Goal: Task Accomplishment & Management: Complete application form

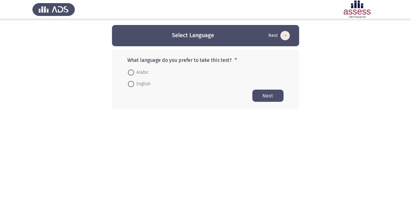
click at [133, 87] on label "English" at bounding box center [139, 83] width 23 height 7
click at [133, 87] on input "English" at bounding box center [131, 84] width 6 height 6
radio input "true"
click at [273, 98] on button "Next" at bounding box center [267, 95] width 31 height 12
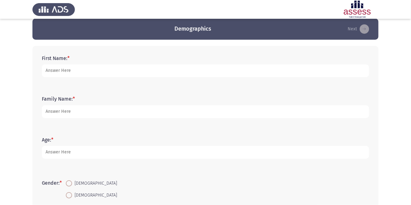
scroll to position [6, 0]
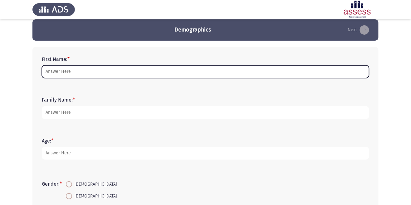
click at [56, 70] on input "First Name: *" at bounding box center [205, 71] width 327 height 13
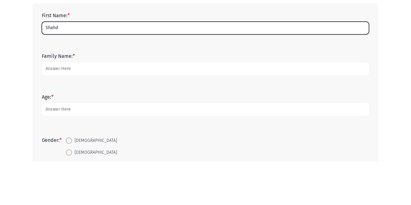
type input "Shahd"
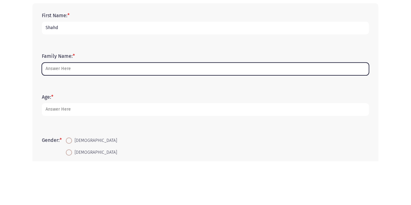
click at [60, 110] on input "Family Name: *" at bounding box center [205, 112] width 327 height 13
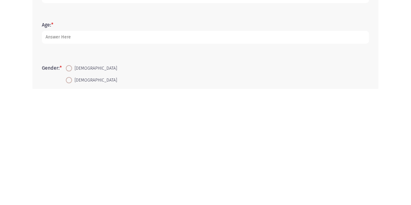
type input "El sheikha"
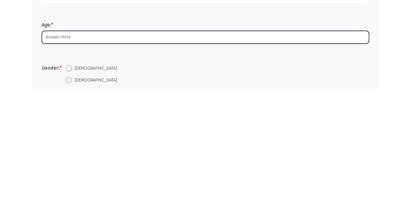
click at [57, 155] on input "Age: *" at bounding box center [205, 153] width 327 height 13
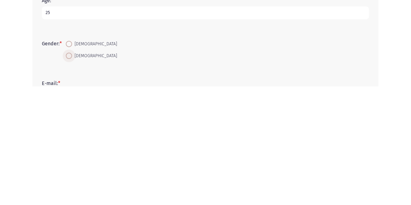
type input "25"
click at [70, 173] on span at bounding box center [69, 174] width 6 height 6
click at [70, 173] on input "Female" at bounding box center [69, 174] width 6 height 6
radio input "true"
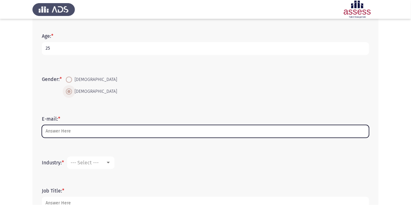
click at [53, 133] on input "E-mail: *" at bounding box center [205, 131] width 327 height 13
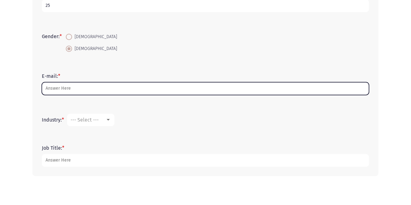
scroll to position [130, 0]
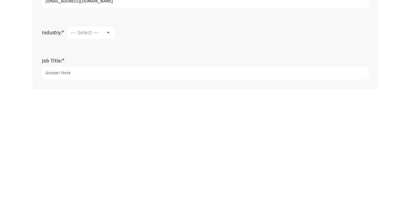
type input "Shahd.khaled@evapharma.com"
click at [85, 145] on span "--- Select ---" at bounding box center [85, 142] width 28 height 6
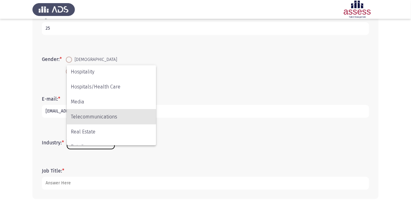
scroll to position [153, 0]
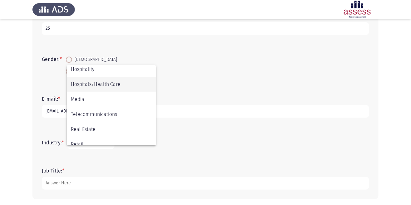
click at [80, 82] on span "Hospitals/Health Care" at bounding box center [111, 84] width 81 height 15
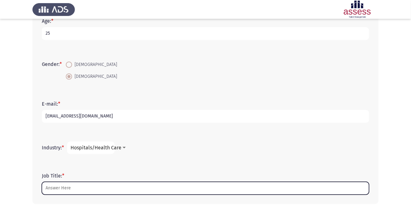
click at [55, 189] on input "Job Title: *" at bounding box center [205, 188] width 327 height 13
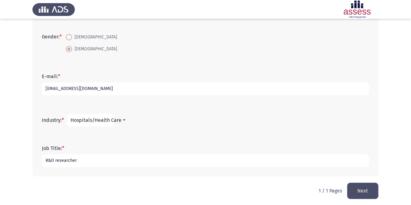
scroll to position [155, 0]
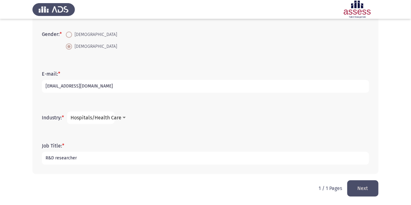
type input "R&D researcher"
click at [370, 189] on button "Next" at bounding box center [362, 188] width 31 height 16
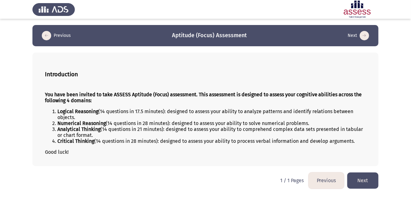
click at [362, 188] on button "Next" at bounding box center [362, 180] width 31 height 16
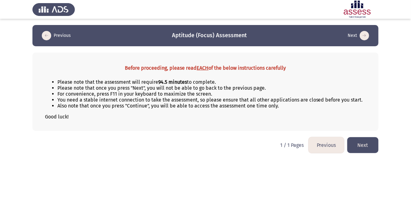
click at [364, 153] on button "Next" at bounding box center [362, 145] width 31 height 16
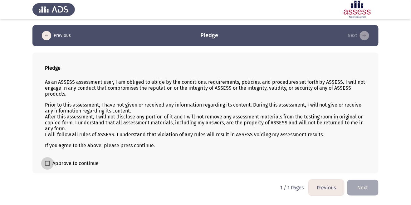
click at [50, 166] on span at bounding box center [47, 163] width 5 height 5
click at [47, 166] on input "Approve to continue" at bounding box center [47, 166] width 0 height 0
checkbox input "true"
click at [368, 195] on button "Next" at bounding box center [362, 187] width 31 height 16
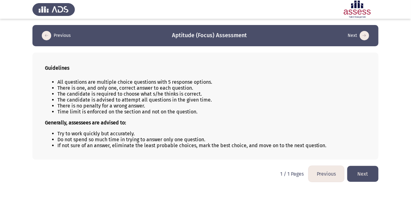
click at [370, 182] on button "Next" at bounding box center [362, 174] width 31 height 16
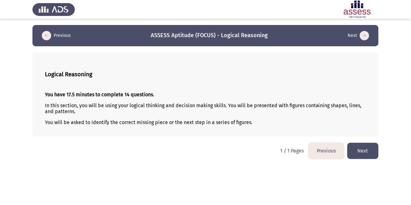
click at [367, 155] on button "Next" at bounding box center [362, 151] width 31 height 16
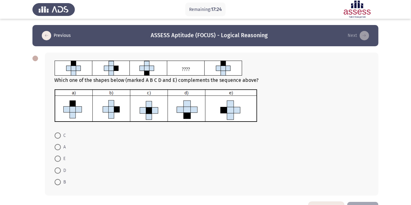
click at [236, 109] on img at bounding box center [155, 105] width 203 height 33
click at [58, 158] on span at bounding box center [58, 158] width 0 height 0
click at [57, 159] on input "E" at bounding box center [58, 158] width 6 height 6
radio input "true"
click at [366, 204] on button "Next" at bounding box center [362, 209] width 31 height 16
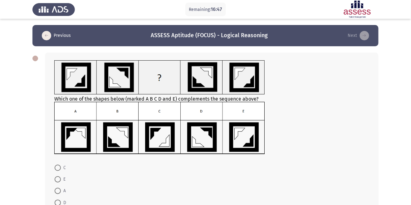
click at [57, 168] on span at bounding box center [58, 167] width 6 height 6
click at [57, 168] on input "C" at bounding box center [58, 167] width 6 height 6
radio input "true"
click at [173, 164] on form "C E A D B" at bounding box center [211, 190] width 315 height 58
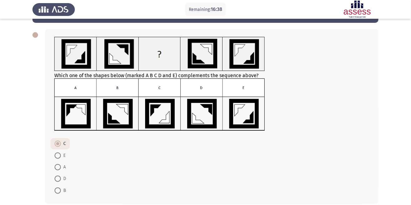
scroll to position [24, 0]
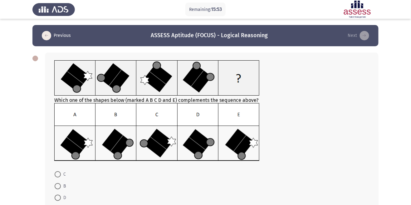
click at [58, 204] on span at bounding box center [58, 209] width 0 height 0
click at [57, 204] on input "A" at bounding box center [58, 209] width 6 height 6
radio input "true"
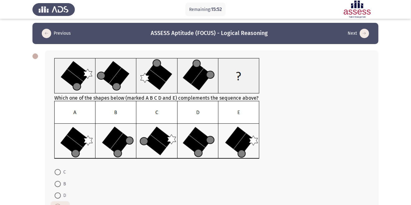
scroll to position [31, 0]
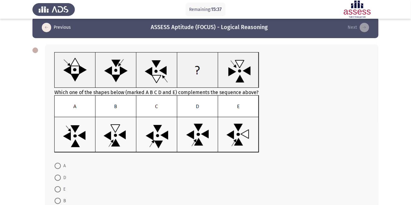
scroll to position [7, 0]
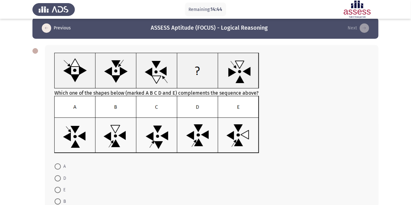
click at [58, 201] on span at bounding box center [58, 201] width 0 height 0
click at [57, 202] on input "B" at bounding box center [58, 201] width 6 height 6
radio input "true"
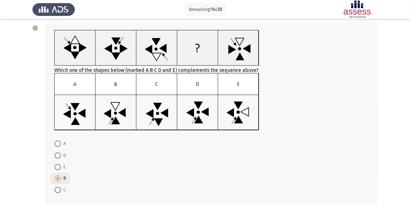
scroll to position [34, 0]
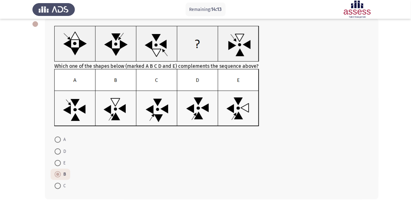
click at [57, 163] on span at bounding box center [58, 163] width 6 height 6
click at [57, 163] on input "E" at bounding box center [58, 163] width 6 height 6
radio input "true"
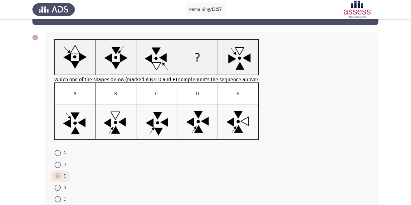
scroll to position [20, 0]
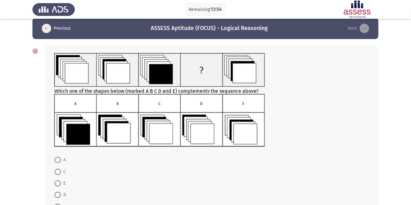
scroll to position [7, 0]
click at [58, 172] on span at bounding box center [58, 172] width 0 height 0
click at [57, 172] on input "C" at bounding box center [58, 171] width 6 height 6
radio input "true"
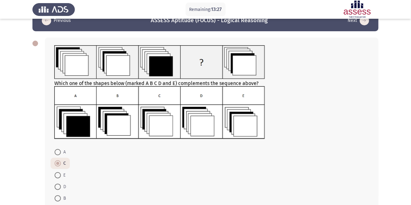
scroll to position [16, 0]
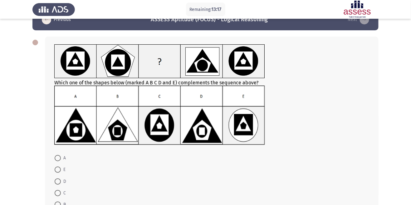
scroll to position [16, 0]
click at [57, 158] on span at bounding box center [58, 158] width 6 height 6
click at [57, 158] on input "A" at bounding box center [58, 158] width 6 height 6
radio input "true"
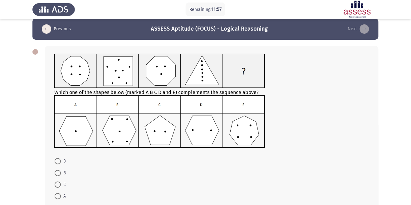
scroll to position [7, 0]
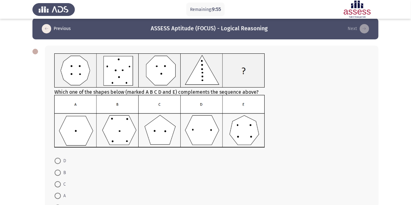
click at [205, 131] on img at bounding box center [159, 121] width 211 height 53
click at [57, 163] on span at bounding box center [58, 161] width 6 height 6
click at [57, 163] on input "D" at bounding box center [58, 161] width 6 height 6
radio input "true"
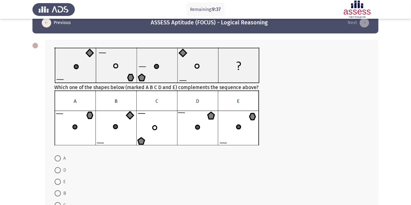
scroll to position [13, 0]
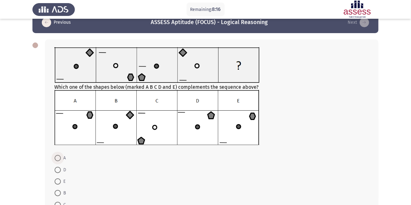
click at [58, 158] on span at bounding box center [58, 158] width 0 height 0
click at [57, 158] on input "A" at bounding box center [58, 158] width 6 height 6
radio input "true"
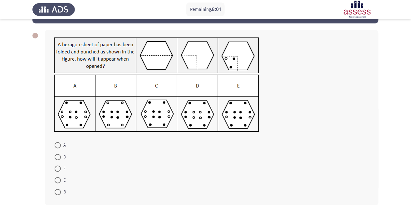
scroll to position [25, 0]
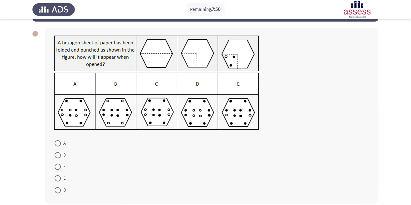
click at [407, 6] on div "Remaining: 7:50" at bounding box center [205, 9] width 411 height 19
click at [59, 167] on span at bounding box center [58, 166] width 6 height 6
click at [59, 167] on input "E" at bounding box center [58, 166] width 6 height 6
radio input "true"
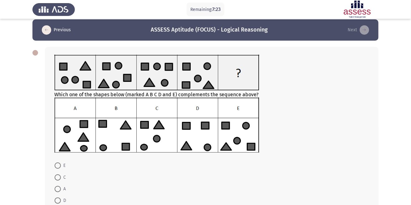
scroll to position [6, 0]
click at [55, 165] on span at bounding box center [58, 165] width 6 height 6
click at [55, 165] on input "E" at bounding box center [58, 165] width 6 height 6
radio input "true"
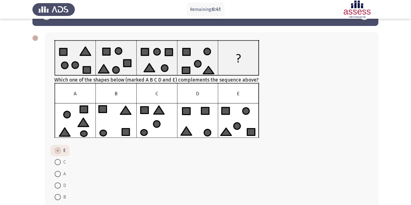
scroll to position [27, 0]
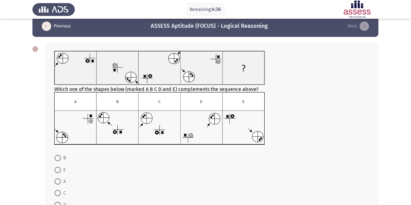
scroll to position [13, 0]
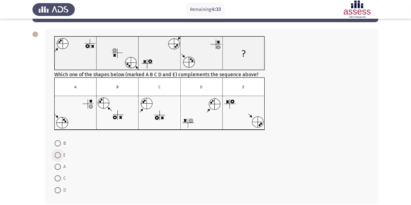
click at [57, 155] on span at bounding box center [58, 155] width 6 height 6
click at [57, 155] on input "E" at bounding box center [58, 155] width 6 height 6
radio input "true"
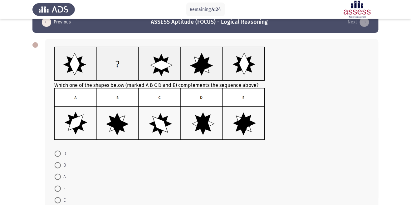
scroll to position [14, 0]
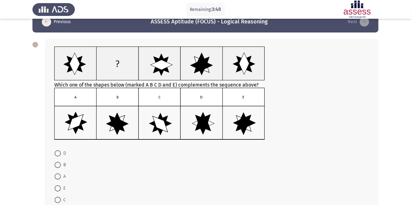
click at [58, 200] on span at bounding box center [58, 200] width 0 height 0
click at [57, 200] on input "C" at bounding box center [58, 200] width 6 height 6
radio input "true"
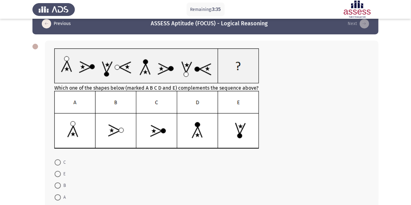
scroll to position [13, 0]
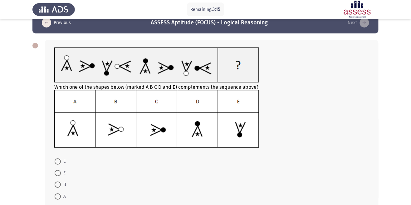
click at [57, 204] on span at bounding box center [58, 208] width 6 height 6
click at [57, 204] on input "D" at bounding box center [58, 208] width 6 height 6
radio input "true"
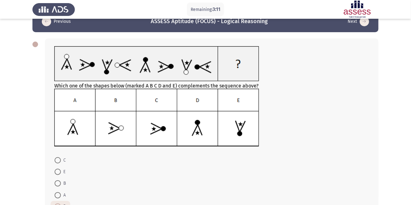
scroll to position [30, 0]
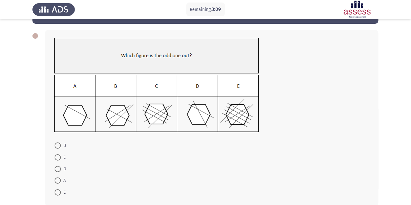
scroll to position [25, 0]
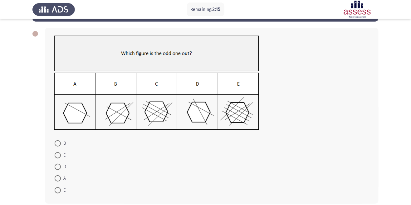
click at [57, 167] on span at bounding box center [58, 166] width 6 height 6
click at [57, 167] on input "D" at bounding box center [58, 166] width 6 height 6
radio input "true"
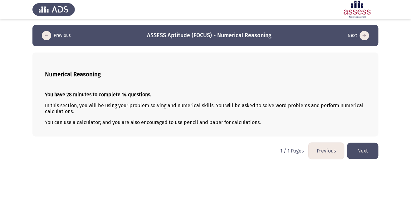
click at [365, 149] on button "Next" at bounding box center [362, 151] width 31 height 16
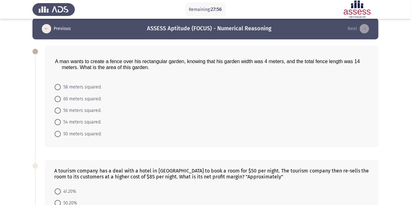
scroll to position [7, 0]
click at [58, 110] on span at bounding box center [58, 110] width 0 height 0
click at [57, 110] on input "56 meters squared." at bounding box center [58, 110] width 6 height 6
radio input "true"
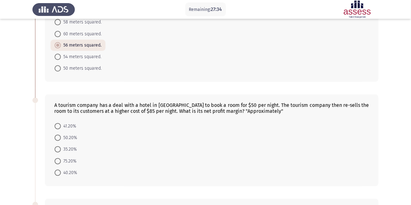
scroll to position [82, 0]
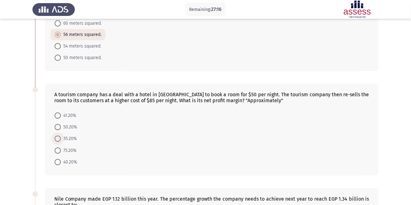
click at [58, 139] on span at bounding box center [58, 139] width 0 height 0
click at [57, 139] on input "35.20%" at bounding box center [58, 138] width 6 height 6
radio input "true"
click at [58, 150] on span at bounding box center [58, 150] width 0 height 0
click at [57, 150] on input "75.20%" at bounding box center [58, 150] width 6 height 6
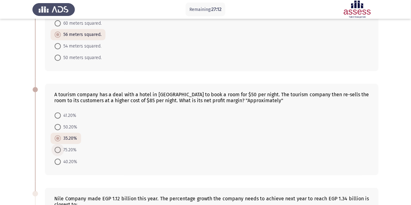
radio input "true"
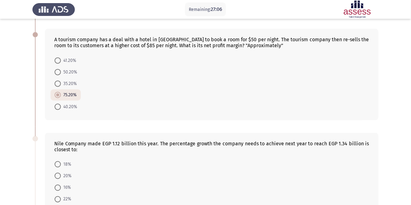
scroll to position [131, 0]
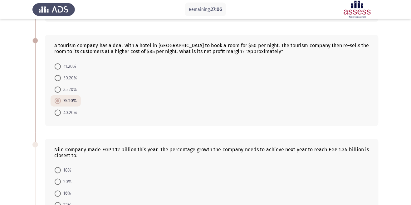
click at [58, 90] on span at bounding box center [58, 90] width 0 height 0
click at [57, 90] on input "35.20%" at bounding box center [58, 89] width 6 height 6
radio input "true"
click at [58, 101] on span at bounding box center [58, 101] width 0 height 0
click at [57, 101] on input "75.20%" at bounding box center [58, 101] width 6 height 6
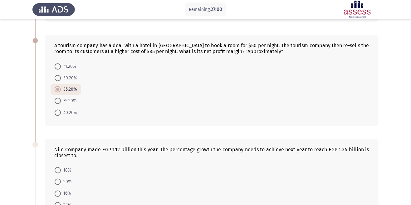
radio input "true"
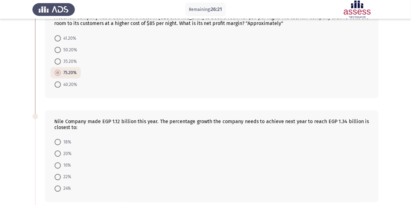
scroll to position [161, 0]
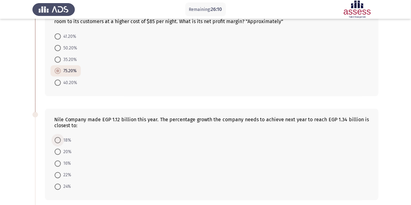
click at [58, 140] on span at bounding box center [58, 140] width 0 height 0
click at [57, 140] on input "18%" at bounding box center [58, 140] width 6 height 6
radio input "true"
click at [81, 21] on div "A tourism company has a deal with a hotel in London to book a room for $50 per …" at bounding box center [211, 18] width 315 height 12
click at [5, 126] on app-assessment-container "Remaining: 25:45 Previous ASSESS Aptitude (FOCUS) - Numerical Reasoning Next A …" at bounding box center [205, 87] width 411 height 446
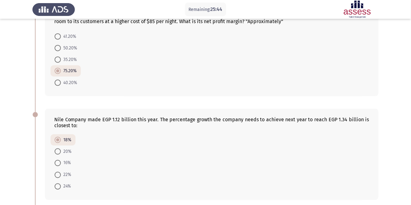
click at [58, 175] on span at bounding box center [58, 175] width 0 height 0
click at [57, 175] on input "22%" at bounding box center [58, 175] width 6 height 6
radio input "true"
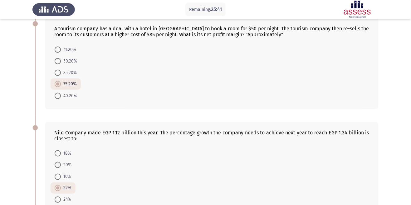
scroll to position [135, 0]
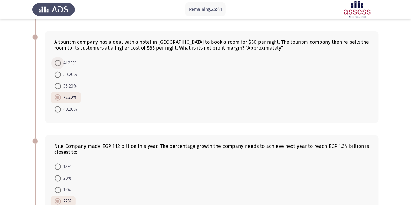
click at [58, 63] on span at bounding box center [58, 63] width 0 height 0
click at [57, 63] on input "41.20%" at bounding box center [58, 63] width 6 height 6
radio input "true"
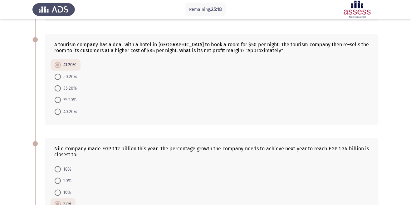
scroll to position [133, 0]
click at [56, 102] on span at bounding box center [58, 99] width 6 height 6
click at [56, 102] on input "75.20%" at bounding box center [58, 99] width 6 height 6
radio input "true"
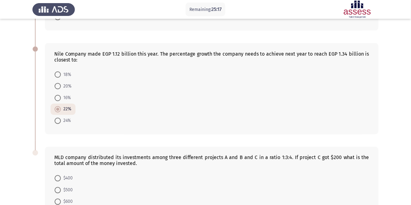
scroll to position [262, 0]
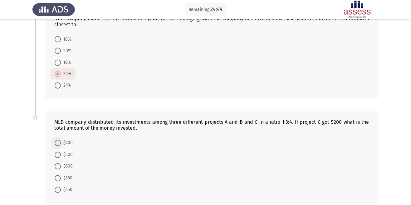
click at [56, 145] on span at bounding box center [58, 143] width 6 height 6
click at [56, 145] on input "$400" at bounding box center [58, 143] width 6 height 6
radio input "true"
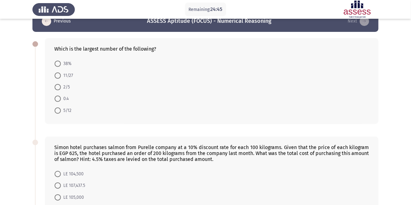
scroll to position [14, 0]
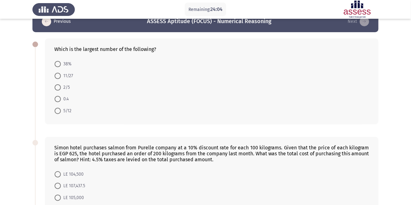
click at [57, 110] on span at bounding box center [58, 111] width 6 height 6
click at [57, 110] on input "5/12" at bounding box center [58, 111] width 6 height 6
radio input "true"
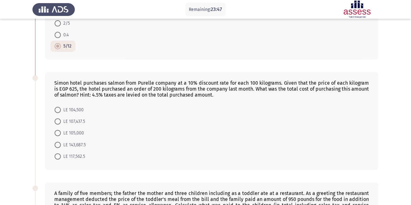
scroll to position [75, 0]
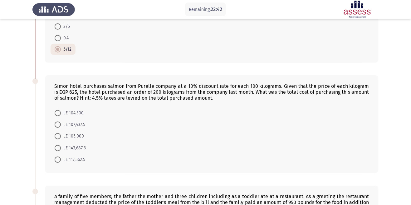
click at [58, 159] on span at bounding box center [58, 159] width 0 height 0
click at [57, 159] on input "LE 117,562.5" at bounding box center [58, 159] width 6 height 6
radio input "true"
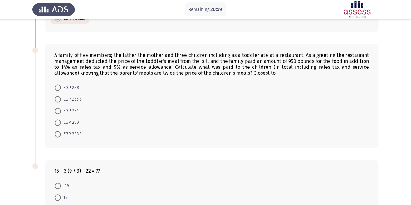
scroll to position [213, 0]
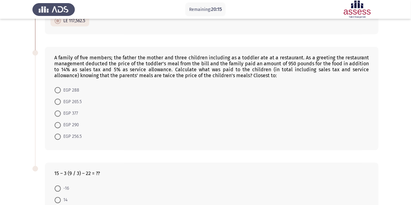
click at [4, 136] on app-assessment-container "Remaining: 20:15 Previous ASSESS Aptitude (FOCUS) - Numerical Reasoning Next Wh…" at bounding box center [205, 33] width 411 height 443
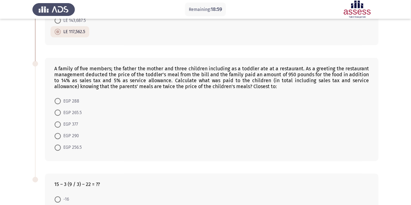
scroll to position [205, 0]
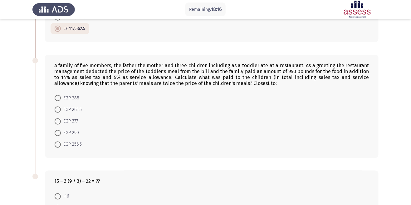
click at [58, 110] on span at bounding box center [58, 110] width 0 height 0
click at [57, 110] on input "EGP 265.5" at bounding box center [58, 109] width 6 height 6
radio input "true"
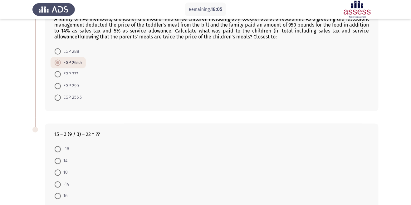
scroll to position [258, 0]
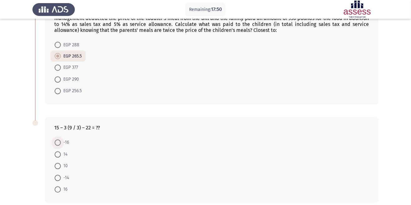
click at [55, 143] on span at bounding box center [58, 142] width 6 height 6
click at [55, 143] on input "-16" at bounding box center [58, 142] width 6 height 6
radio input "true"
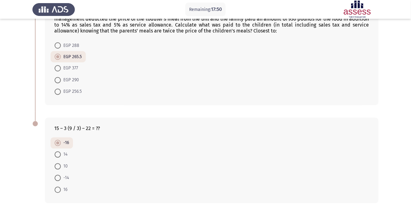
scroll to position [0, 0]
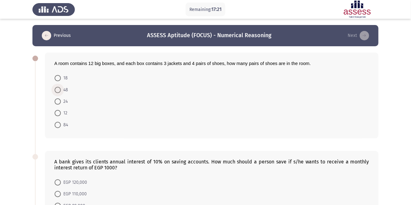
click at [58, 90] on span at bounding box center [58, 90] width 0 height 0
click at [57, 90] on input "48" at bounding box center [58, 90] width 6 height 6
radio input "true"
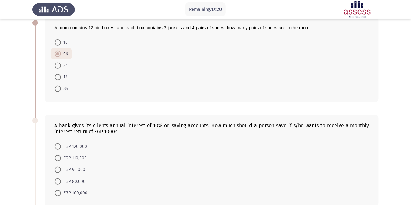
scroll to position [46, 0]
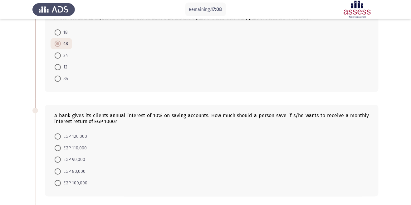
click at [58, 183] on span at bounding box center [58, 183] width 0 height 0
click at [57, 183] on input "EGP 100,000" at bounding box center [58, 183] width 6 height 6
radio input "true"
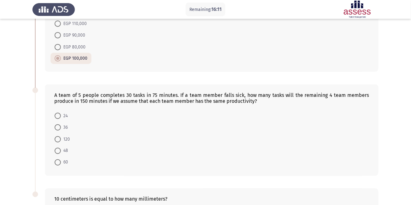
scroll to position [169, 0]
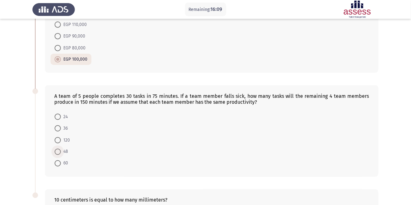
click at [55, 151] on span at bounding box center [58, 152] width 6 height 6
click at [55, 151] on input "48" at bounding box center [58, 152] width 6 height 6
radio input "true"
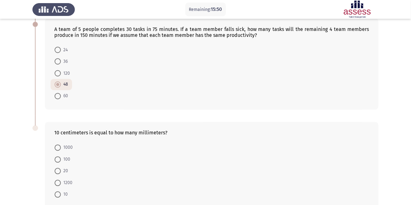
scroll to position [240, 0]
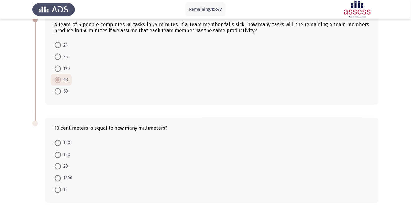
click at [56, 155] on span at bounding box center [58, 155] width 6 height 6
click at [56, 155] on input "100" at bounding box center [58, 155] width 6 height 6
radio input "true"
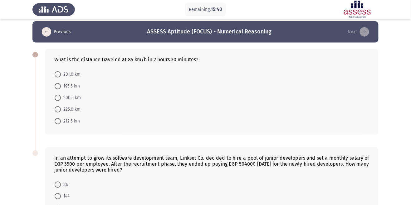
scroll to position [4, 0]
click at [57, 122] on span at bounding box center [58, 121] width 6 height 6
click at [57, 122] on input "212.5 km" at bounding box center [58, 121] width 6 height 6
radio input "true"
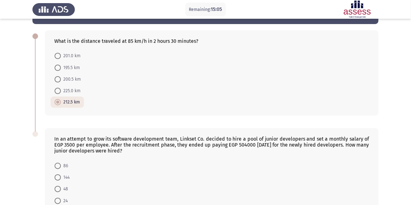
scroll to position [44, 0]
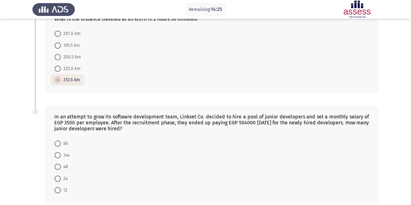
click at [57, 155] on span at bounding box center [58, 155] width 6 height 6
click at [57, 155] on input "144" at bounding box center [58, 155] width 6 height 6
radio input "true"
click at [57, 190] on span at bounding box center [58, 190] width 6 height 6
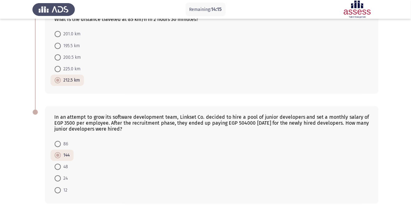
click at [57, 190] on input "12" at bounding box center [58, 190] width 6 height 6
radio input "true"
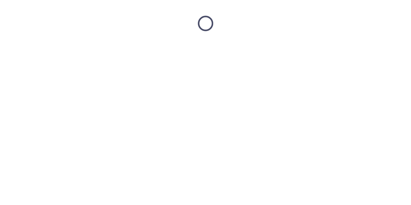
scroll to position [0, 0]
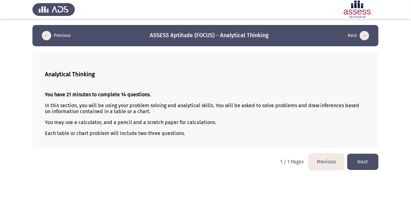
click at [368, 169] on button "Next" at bounding box center [362, 162] width 31 height 16
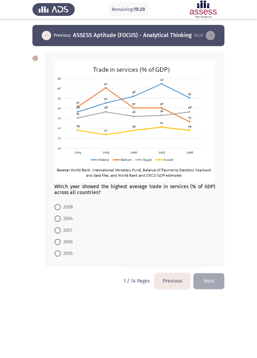
click at [58, 204] on span at bounding box center [58, 231] width 0 height 0
click at [57, 204] on input "2007" at bounding box center [58, 231] width 6 height 6
radio input "true"
click at [215, 204] on button "Next" at bounding box center [208, 281] width 31 height 16
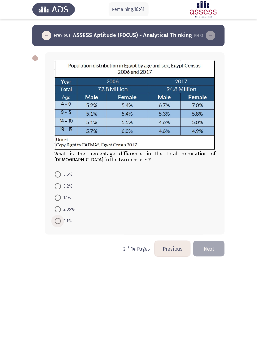
click at [58, 204] on span at bounding box center [58, 221] width 6 height 6
click at [58, 204] on input "0.1%" at bounding box center [58, 221] width 6 height 6
radio input "true"
click at [213, 204] on button "Next" at bounding box center [208, 249] width 31 height 16
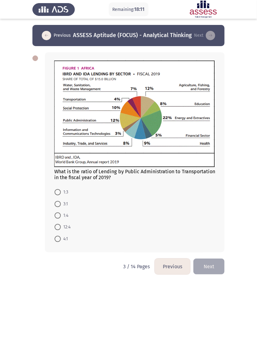
click at [57, 204] on span at bounding box center [58, 204] width 6 height 6
click at [57, 204] on input "3:1" at bounding box center [58, 204] width 6 height 6
radio input "true"
click at [211, 204] on button "Next" at bounding box center [208, 266] width 31 height 16
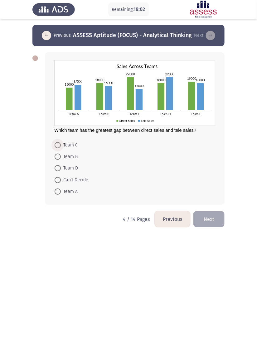
click at [58, 145] on span at bounding box center [58, 145] width 0 height 0
click at [57, 145] on input "Team C" at bounding box center [58, 145] width 6 height 6
radio input "true"
click at [215, 204] on button "Next" at bounding box center [208, 219] width 31 height 16
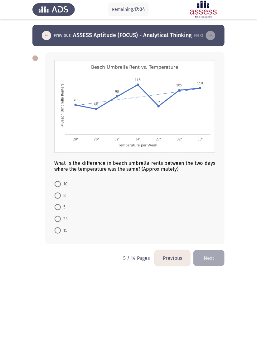
click at [58, 204] on span at bounding box center [58, 231] width 6 height 6
click at [58, 204] on input "15" at bounding box center [58, 231] width 6 height 6
radio input "true"
click at [217, 204] on button "Next" at bounding box center [208, 258] width 31 height 16
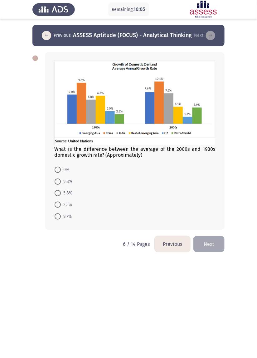
click at [59, 204] on span at bounding box center [58, 205] width 6 height 6
click at [59, 204] on input "2.5%" at bounding box center [58, 205] width 6 height 6
radio input "true"
click at [215, 204] on button "Next" at bounding box center [208, 244] width 31 height 16
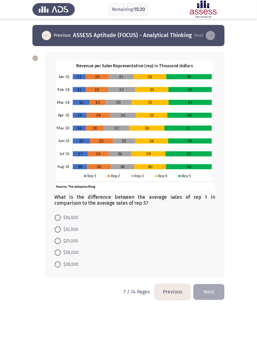
click at [58, 204] on span at bounding box center [58, 230] width 0 height 0
click at [57, 204] on input "$32,000" at bounding box center [58, 230] width 6 height 6
radio input "true"
click at [214, 204] on button "Next" at bounding box center [208, 292] width 31 height 16
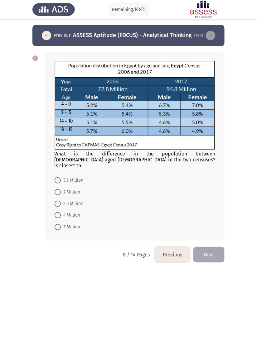
click at [58, 204] on span at bounding box center [58, 204] width 0 height 0
click at [57, 201] on input "2.6 Million" at bounding box center [58, 204] width 6 height 6
radio input "true"
click at [210, 204] on button "Next" at bounding box center [208, 254] width 31 height 16
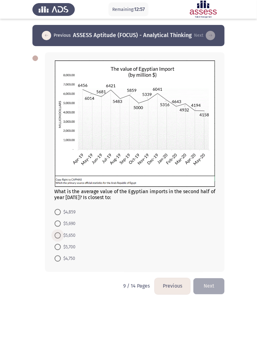
click at [58, 204] on span at bounding box center [58, 236] width 0 height 0
click at [57, 204] on input "$5,650" at bounding box center [58, 236] width 6 height 6
radio input "true"
click at [252, 120] on app-assessment-container "Remaining: 12:56 Previous ASSESS Aptitude (FOCUS) - Analytical Thinking Next Wh…" at bounding box center [128, 151] width 257 height 253
click at [210, 204] on button "Next" at bounding box center [208, 286] width 31 height 16
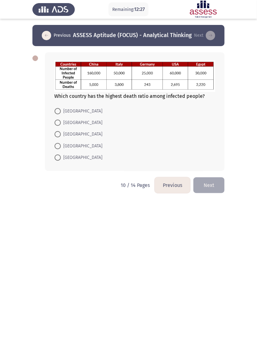
click at [58, 146] on span at bounding box center [58, 146] width 0 height 0
click at [57, 146] on input "China" at bounding box center [58, 146] width 6 height 6
radio input "true"
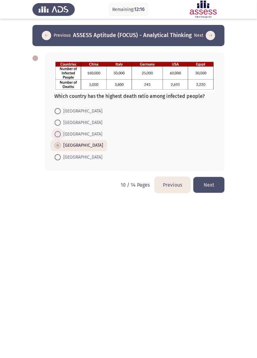
click at [63, 131] on span "Egypt" at bounding box center [81, 134] width 41 height 7
click at [61, 131] on input "Egypt" at bounding box center [58, 134] width 6 height 6
radio input "true"
click at [67, 120] on span "Italy" at bounding box center [81, 122] width 41 height 7
click at [61, 120] on input "Italy" at bounding box center [58, 123] width 6 height 6
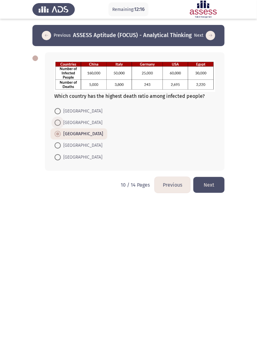
radio input "true"
click at [211, 185] on button "Next" at bounding box center [208, 185] width 31 height 16
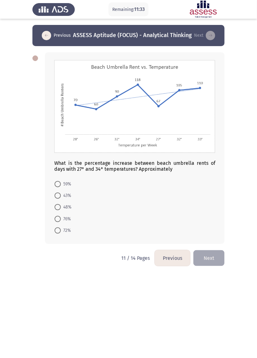
click at [58, 204] on span at bounding box center [58, 219] width 0 height 0
click at [57, 204] on input "76%" at bounding box center [58, 219] width 6 height 6
radio input "true"
click at [212, 204] on button "Next" at bounding box center [208, 258] width 31 height 16
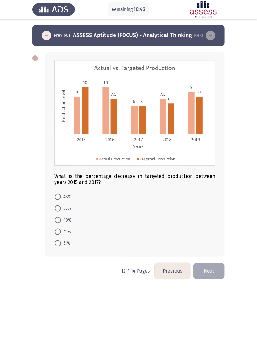
click at [56, 204] on span at bounding box center [58, 220] width 6 height 6
click at [56, 204] on input "40%" at bounding box center [58, 220] width 6 height 6
radio input "true"
click at [212, 204] on button "Next" at bounding box center [208, 271] width 31 height 16
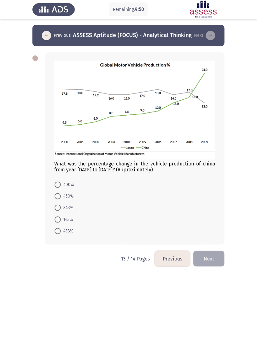
click at [58, 204] on span at bounding box center [58, 231] width 0 height 0
click at [57, 204] on input "433%" at bounding box center [58, 231] width 6 height 6
radio input "true"
click at [212, 204] on button "Next" at bounding box center [208, 259] width 31 height 16
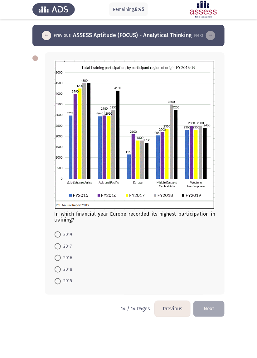
click at [58, 204] on span at bounding box center [58, 258] width 0 height 0
click at [57, 204] on input "2016" at bounding box center [58, 258] width 6 height 6
radio input "true"
click at [215, 204] on button "Next" at bounding box center [208, 309] width 31 height 16
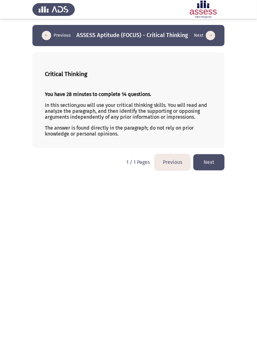
click at [216, 170] on button "Next" at bounding box center [208, 162] width 31 height 16
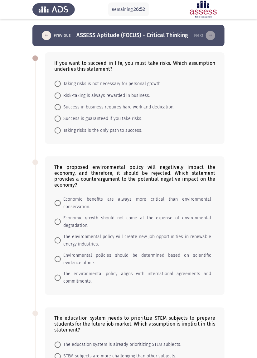
click at [58, 107] on span at bounding box center [58, 107] width 0 height 0
click at [57, 107] on input "Success in business requires hard work and dedication." at bounding box center [58, 107] width 6 height 6
radio input "true"
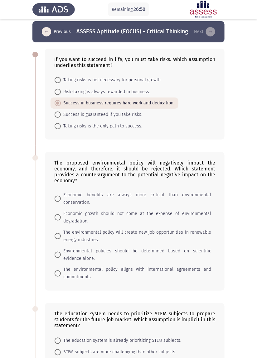
scroll to position [6, 0]
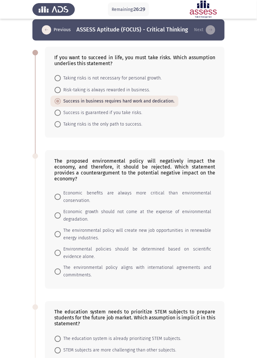
click at [133, 128] on span "Taking risks is the only path to success." at bounding box center [101, 124] width 81 height 7
click at [61, 128] on input "Taking risks is the only path to success." at bounding box center [58, 124] width 6 height 6
radio input "true"
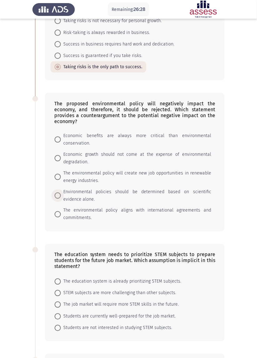
scroll to position [62, 0]
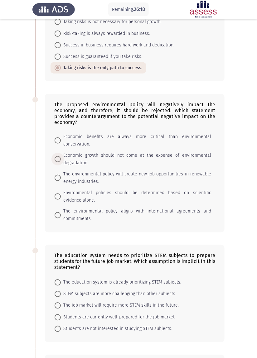
click at [197, 161] on span "Economic growth should not come at the expense of environmental degradation." at bounding box center [136, 159] width 150 height 15
click at [61, 161] on input "Economic growth should not come at the expense of environmental degradation." at bounding box center [58, 159] width 6 height 6
radio input "true"
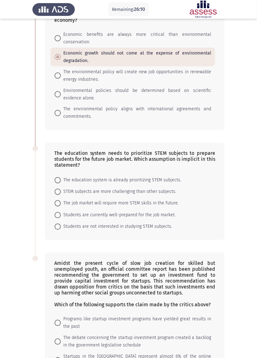
scroll to position [164, 0]
click at [167, 204] on span "The job market will require more STEM skills in the future." at bounding box center [120, 203] width 118 height 7
click at [61, 204] on input "The job market will require more STEM skills in the future." at bounding box center [58, 204] width 6 height 6
radio input "true"
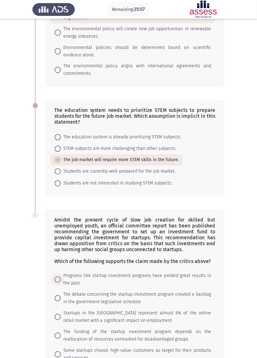
scroll to position [224, 0]
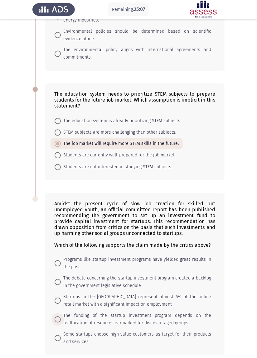
click at [94, 204] on span "The funding of the startup investment program depends on the reallocation of re…" at bounding box center [136, 320] width 150 height 15
click at [61, 204] on input "The funding of the startup investment program depends on the reallocation of re…" at bounding box center [58, 320] width 6 height 6
radio input "true"
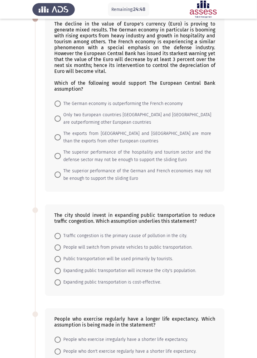
scroll to position [39, 0]
click at [58, 157] on span at bounding box center [58, 157] width 0 height 0
click at [57, 158] on input "The superior performance of the hospitality and tourism sector and the defense …" at bounding box center [58, 157] width 6 height 6
radio input "true"
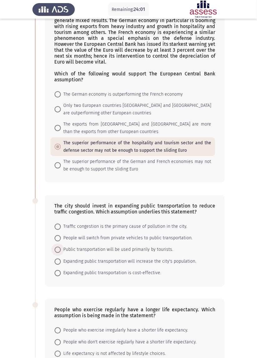
scroll to position [51, 0]
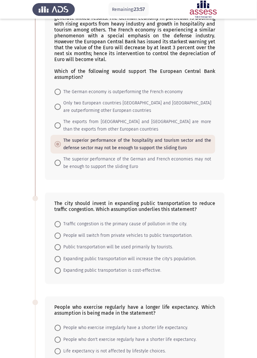
click at [59, 165] on span at bounding box center [58, 163] width 6 height 6
click at [59, 165] on input "The superior performance of the German and French economies may not be enough t…" at bounding box center [58, 163] width 6 height 6
radio input "true"
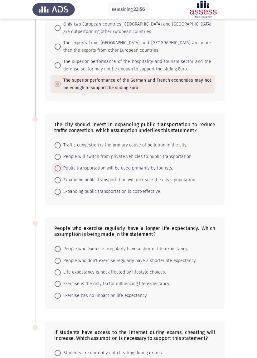
scroll to position [130, 0]
click at [60, 159] on span at bounding box center [58, 157] width 6 height 6
click at [60, 159] on input "People will switch from private vehicles to public transportation." at bounding box center [58, 157] width 6 height 6
radio input "true"
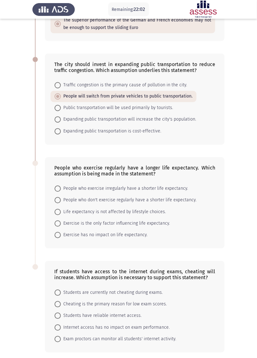
scroll to position [210, 0]
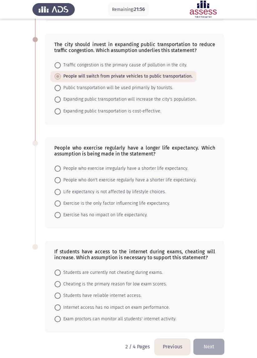
click at [58, 169] on span at bounding box center [58, 169] width 0 height 0
click at [57, 170] on input "People who exercise irregularly have a shorter life expectancy." at bounding box center [58, 169] width 6 height 6
radio input "true"
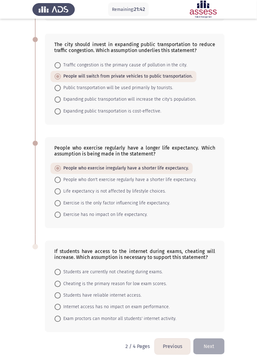
click at [60, 204] on span at bounding box center [58, 204] width 6 height 6
click at [60, 204] on input "Exercise is the only factor influencing life expectancy." at bounding box center [58, 204] width 6 height 6
radio input "true"
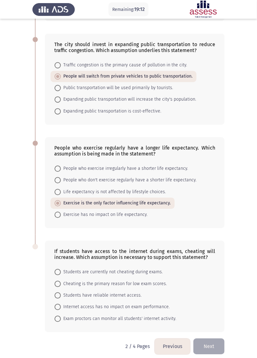
click at [59, 204] on span at bounding box center [58, 273] width 6 height 6
click at [59, 204] on input "Students are currently not cheating during exams." at bounding box center [58, 273] width 6 height 6
radio input "true"
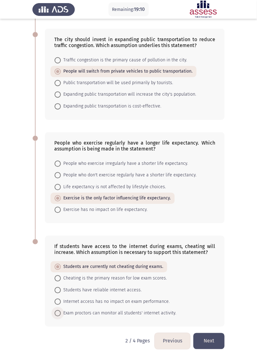
scroll to position [217, 0]
click at [203, 204] on button "Next" at bounding box center [208, 342] width 31 height 16
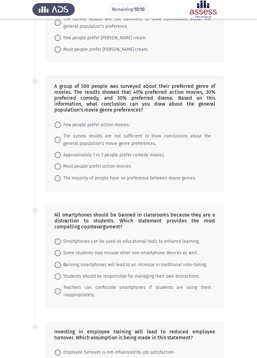
scroll to position [0, 0]
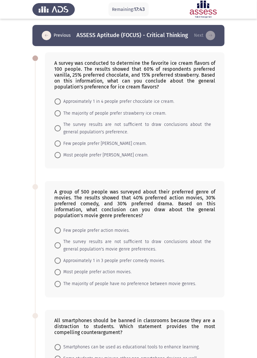
click at [58, 155] on span at bounding box center [58, 155] width 0 height 0
click at [57, 156] on input "Most people prefer vanilla ice cream." at bounding box center [58, 155] width 6 height 6
radio input "true"
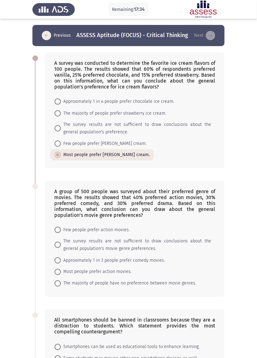
click at [58, 129] on span at bounding box center [58, 129] width 0 height 0
click at [57, 129] on input "The survey results are not sufficient to draw conclusions about the general pop…" at bounding box center [58, 128] width 6 height 6
radio input "true"
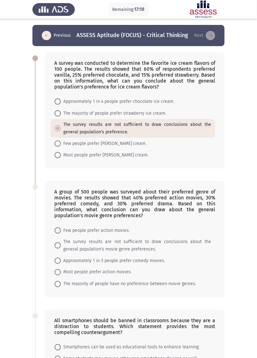
click at [59, 156] on span at bounding box center [58, 155] width 6 height 6
click at [59, 156] on input "Most people prefer vanilla ice cream." at bounding box center [58, 155] width 6 height 6
radio input "true"
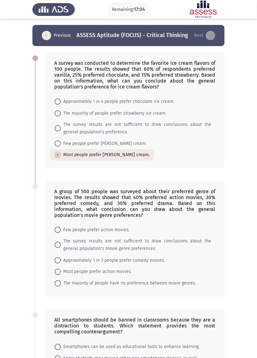
click at [60, 204] on span at bounding box center [58, 272] width 6 height 6
click at [60, 204] on input "Most people prefer action movies." at bounding box center [58, 272] width 6 height 6
radio input "true"
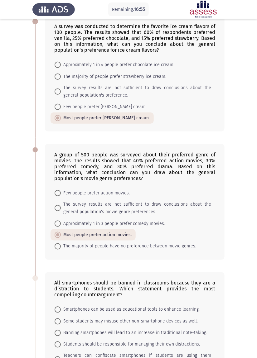
scroll to position [37, 0]
click at [57, 204] on span at bounding box center [58, 310] width 6 height 6
click at [57, 204] on input "Smartphones can be used as educational tools to enhance learning." at bounding box center [58, 310] width 6 height 6
radio input "true"
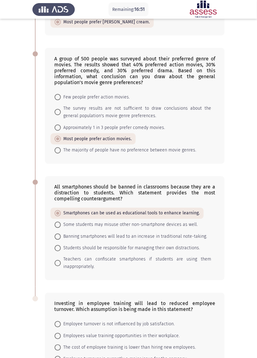
scroll to position [162, 0]
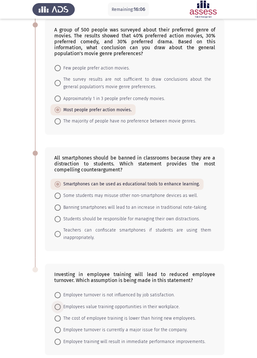
click at [60, 204] on span at bounding box center [58, 308] width 6 height 6
click at [60, 204] on input "Employees value training opportunities in their workplace." at bounding box center [58, 308] width 6 height 6
radio input "true"
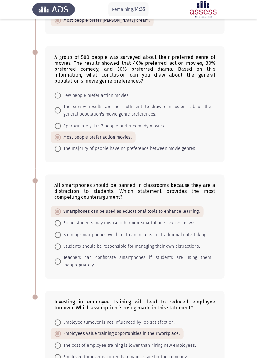
scroll to position [138, 0]
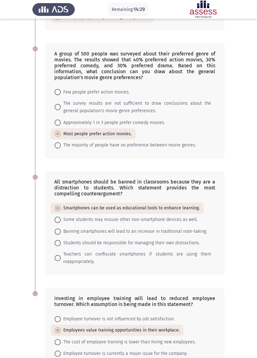
click at [137, 125] on span "Approximately 1 in 3 people prefer comedy movies." at bounding box center [113, 122] width 104 height 7
click at [61, 125] on input "Approximately 1 in 3 people prefer comedy movies." at bounding box center [58, 123] width 6 height 6
radio input "true"
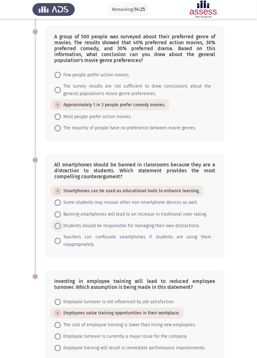
scroll to position [158, 0]
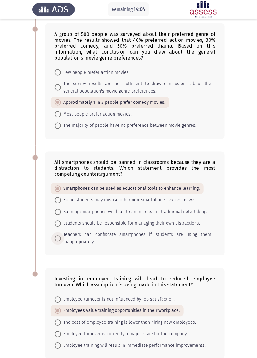
click at [139, 204] on span "Teachers can confiscate smartphones if students are using them inappropriately." at bounding box center [136, 238] width 150 height 15
click at [61, 204] on input "Teachers can confiscate smartphones if students are using them inappropriately." at bounding box center [58, 239] width 6 height 6
radio input "true"
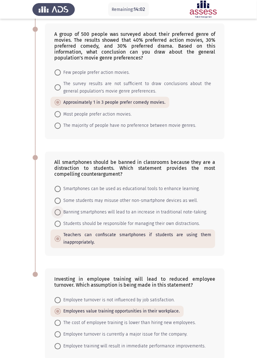
click at [145, 204] on span "Banning smartphones will lead to an increase in traditional note-taking." at bounding box center [134, 212] width 146 height 7
click at [61, 204] on input "Banning smartphones will lead to an increase in traditional note-taking." at bounding box center [58, 213] width 6 height 6
radio input "true"
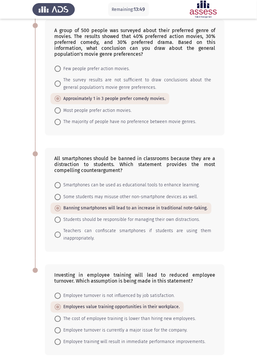
scroll to position [157, 0]
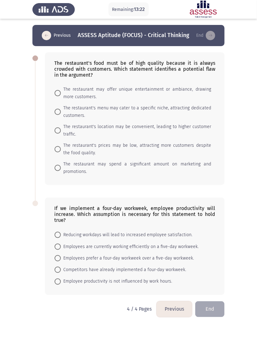
click at [186, 112] on span "The restaurant's menu may cater to a specific niche, attracting dedicated custo…" at bounding box center [136, 112] width 150 height 15
click at [61, 112] on input "The restaurant's menu may cater to a specific niche, attracting dedicated custo…" at bounding box center [58, 112] width 6 height 6
radio input "true"
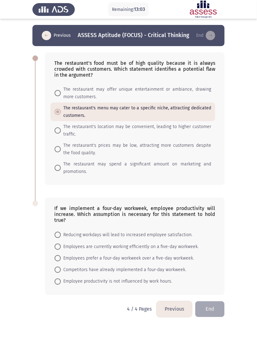
click at [150, 204] on span "Reducing workdays will lead to increased employee satisfaction." at bounding box center [127, 234] width 132 height 7
click at [61, 204] on input "Reducing workdays will lead to increased employee satisfaction." at bounding box center [58, 235] width 6 height 6
radio input "true"
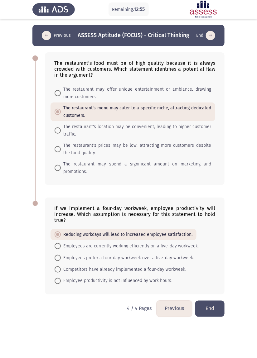
click at [165, 204] on span "Employees prefer a four-day workweek over a five-day workweek." at bounding box center [127, 258] width 133 height 7
click at [61, 204] on input "Employees prefer a four-day workweek over a five-day workweek." at bounding box center [58, 258] width 6 height 6
radio input "true"
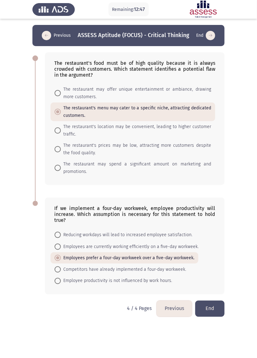
click at [163, 204] on button "Previous" at bounding box center [175, 309] width 36 height 16
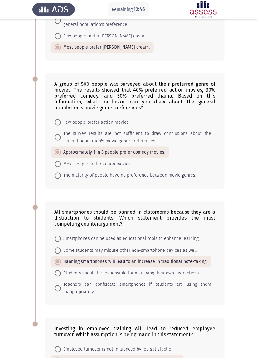
scroll to position [161, 0]
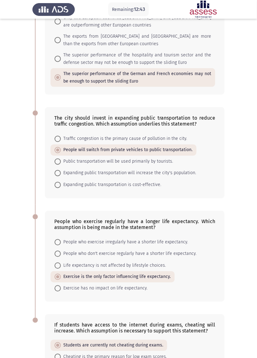
scroll to position [187, 0]
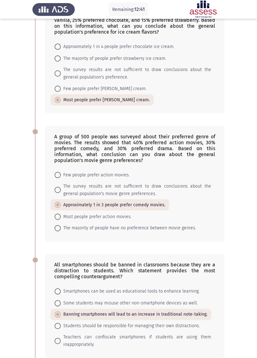
scroll to position [161, 0]
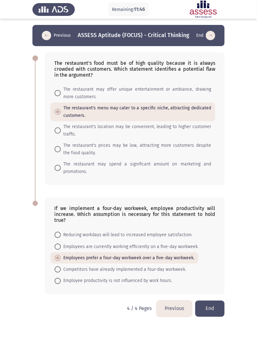
click at [167, 204] on button "Previous" at bounding box center [175, 309] width 36 height 16
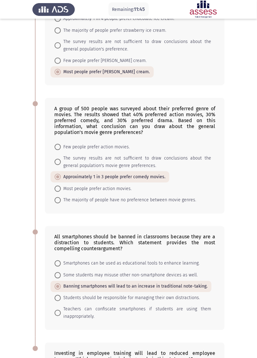
scroll to position [161, 0]
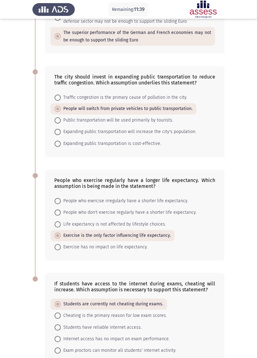
scroll to position [187, 0]
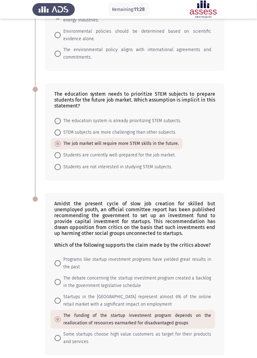
scroll to position [224, 0]
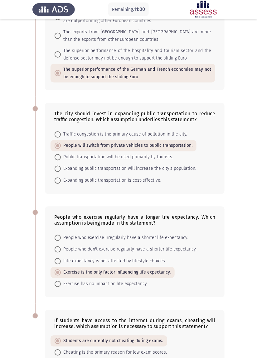
scroll to position [154, 0]
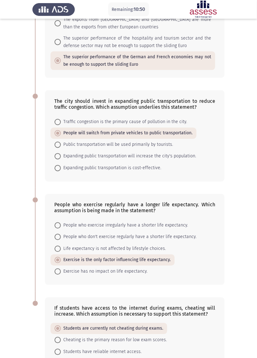
click at [121, 204] on span "People who don't exercise regularly have a shorter life expectancy." at bounding box center [129, 237] width 136 height 7
click at [61, 204] on input "People who don't exercise regularly have a shorter life expectancy." at bounding box center [58, 237] width 6 height 6
radio input "true"
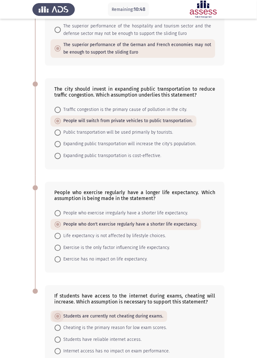
scroll to position [187, 0]
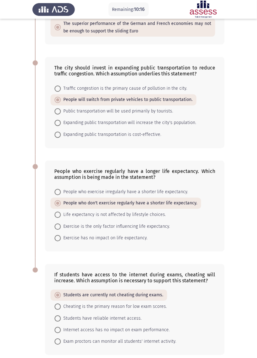
click at [114, 204] on span "Exam proctors can monitor all students' internet activity." at bounding box center [118, 342] width 115 height 7
click at [61, 204] on input "Exam proctors can monitor all students' internet activity." at bounding box center [58, 342] width 6 height 6
radio input "true"
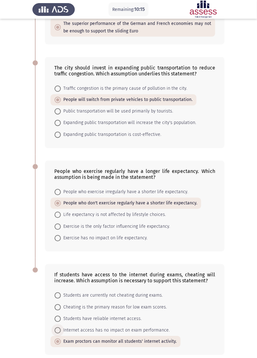
click at [122, 204] on span "Internet access has no impact on exam performance." at bounding box center [115, 330] width 109 height 7
click at [61, 204] on input "Internet access has no impact on exam performance." at bounding box center [58, 331] width 6 height 6
radio input "true"
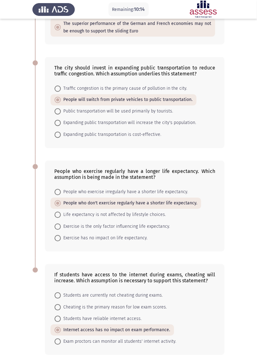
click at [120, 204] on span "Students have reliable internet access." at bounding box center [101, 319] width 81 height 7
click at [61, 204] on input "Students have reliable internet access." at bounding box center [58, 319] width 6 height 6
radio input "true"
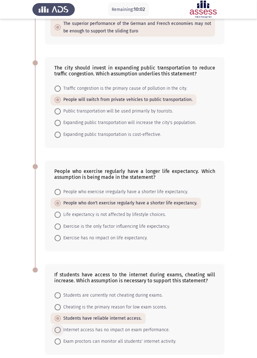
click at [116, 204] on span "Internet access has no impact on exam performance." at bounding box center [115, 330] width 109 height 7
click at [61, 204] on input "Internet access has no impact on exam performance." at bounding box center [58, 331] width 6 height 6
radio input "true"
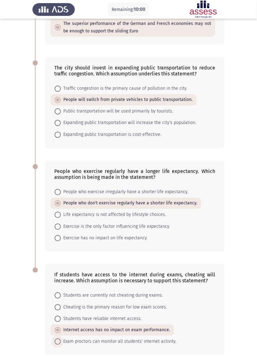
click at [117, 204] on span "Exam proctors can monitor all students' internet activity." at bounding box center [118, 342] width 115 height 7
click at [61, 204] on input "Exam proctors can monitor all students' internet activity." at bounding box center [58, 342] width 6 height 6
radio input "true"
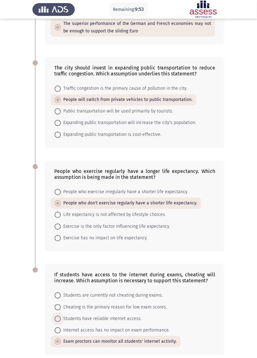
click at [105, 204] on span "Students have reliable internet access." at bounding box center [101, 319] width 81 height 7
click at [61, 204] on input "Students have reliable internet access." at bounding box center [58, 319] width 6 height 6
radio input "true"
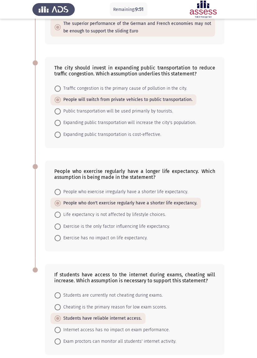
click at [110, 204] on span "Students are currently not cheating during exams." at bounding box center [112, 295] width 102 height 7
click at [61, 204] on input "Students are currently not cheating during exams." at bounding box center [58, 296] width 6 height 6
radio input "true"
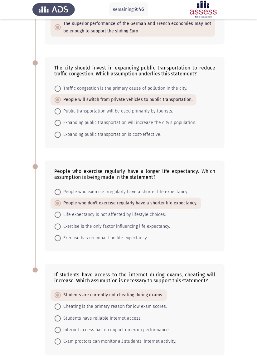
click at [126, 204] on span "Students have reliable internet access." at bounding box center [101, 318] width 81 height 7
click at [61, 204] on input "Students have reliable internet access." at bounding box center [58, 319] width 6 height 6
radio input "true"
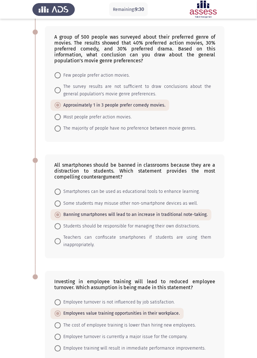
scroll to position [161, 0]
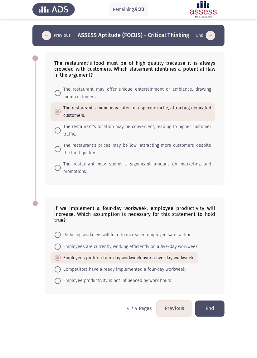
click at [215, 204] on button "End" at bounding box center [209, 309] width 29 height 16
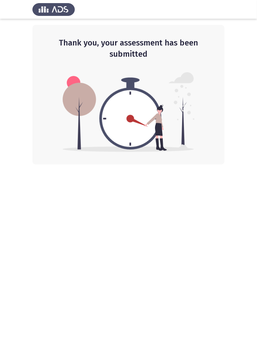
click at [239, 165] on html "Thank you, your assessment has been submitted" at bounding box center [128, 82] width 257 height 165
click at [238, 165] on html "Thank you, your assessment has been submitted" at bounding box center [128, 82] width 257 height 165
click at [240, 165] on html "Thank you, your assessment has been submitted" at bounding box center [128, 82] width 257 height 165
